Goal: Navigation & Orientation: Find specific page/section

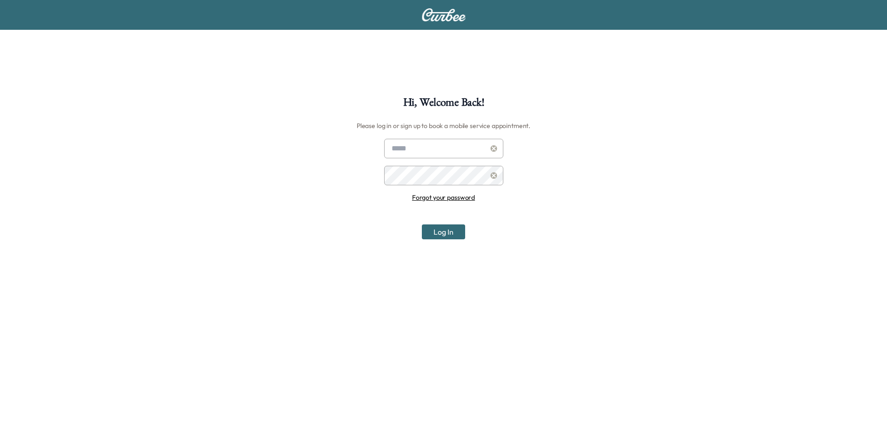
click at [450, 140] on input "text" at bounding box center [443, 149] width 119 height 20
type input "**********"
click at [445, 235] on button "Log In" at bounding box center [443, 231] width 43 height 15
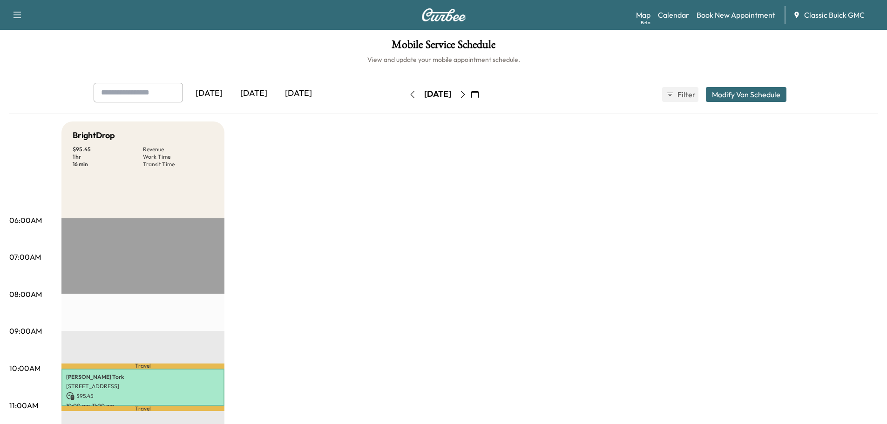
drag, startPoint x: 867, startPoint y: 0, endPoint x: 606, endPoint y: 223, distance: 343.0
click at [308, 95] on div "[DATE]" at bounding box center [298, 93] width 45 height 21
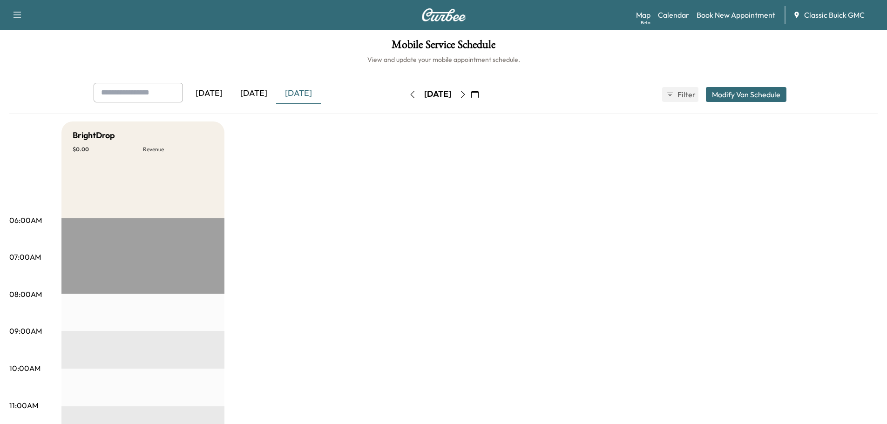
click at [259, 96] on div "[DATE]" at bounding box center [253, 93] width 45 height 21
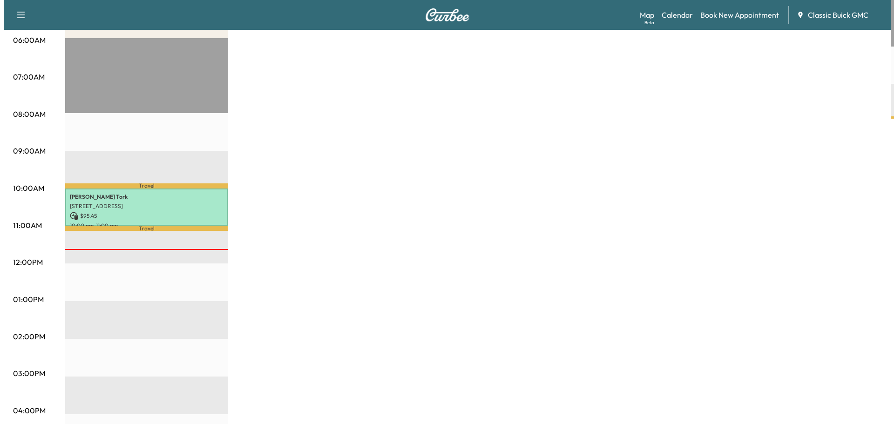
scroll to position [186, 0]
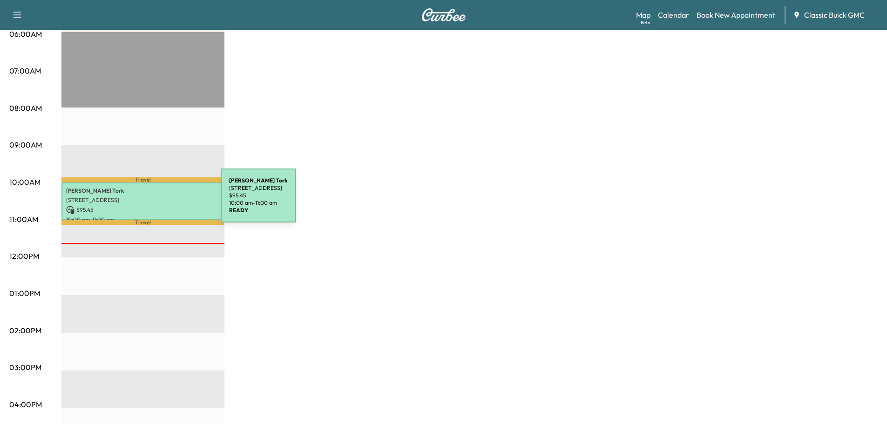
click at [151, 201] on p "[STREET_ADDRESS]" at bounding box center [143, 199] width 154 height 7
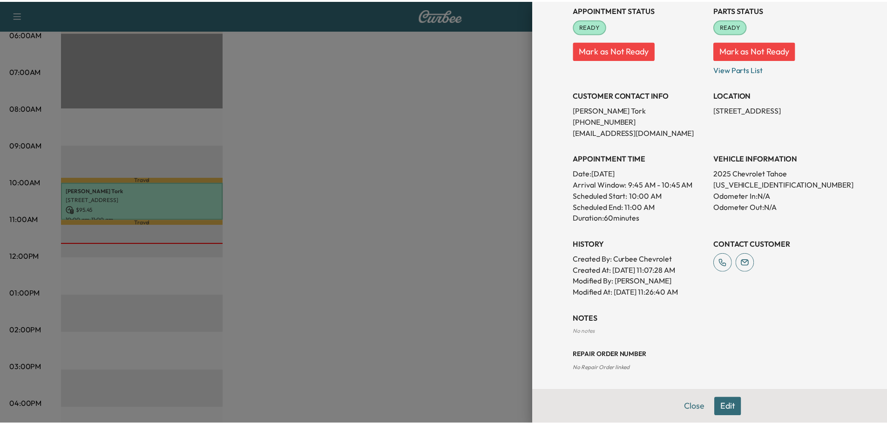
scroll to position [114, 0]
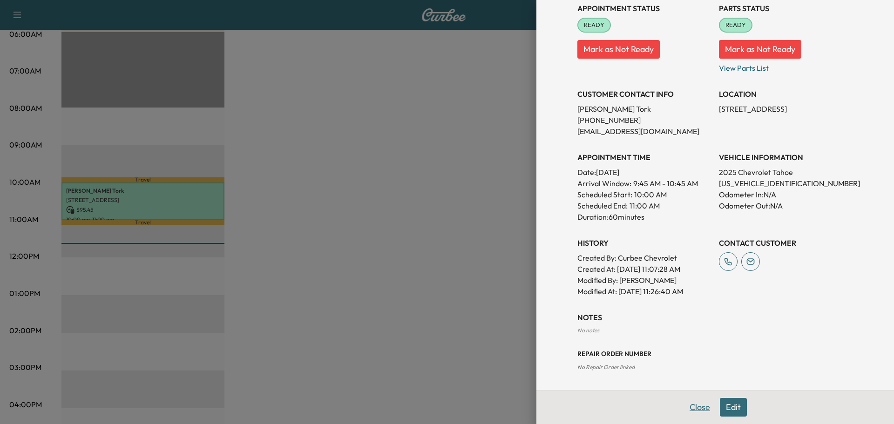
click at [685, 402] on button "Close" at bounding box center [699, 407] width 33 height 19
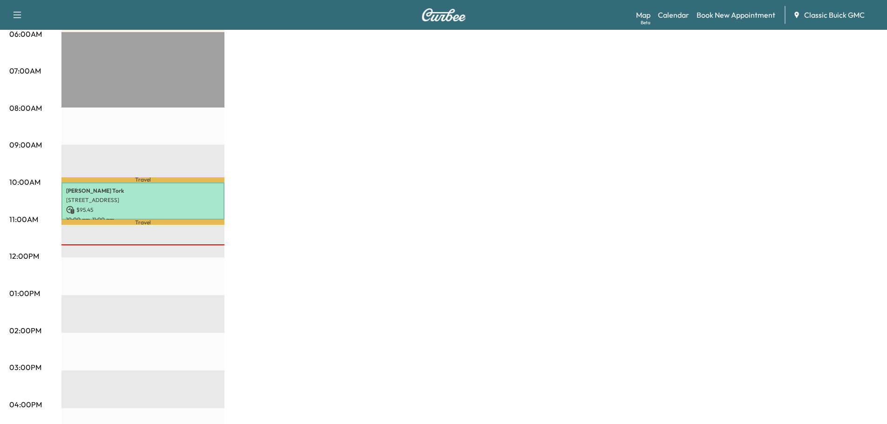
scroll to position [0, 0]
